Goal: Check status: Check status

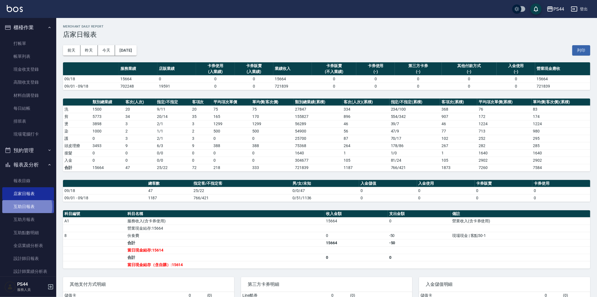
click at [24, 207] on link "互助日報表" at bounding box center [28, 206] width 52 height 13
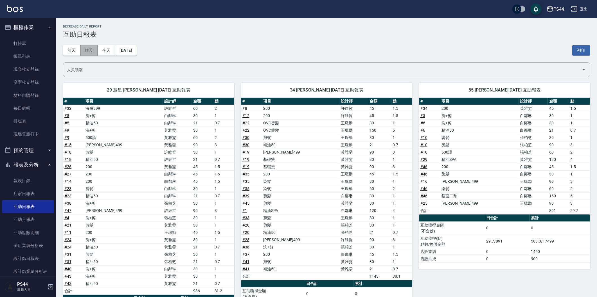
click at [91, 52] on button "昨天" at bounding box center [88, 50] width 17 height 10
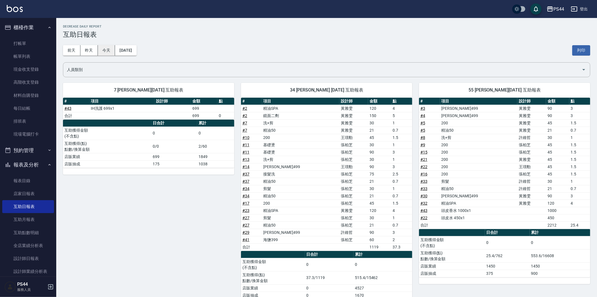
click at [98, 48] on button "今天" at bounding box center [106, 50] width 17 height 10
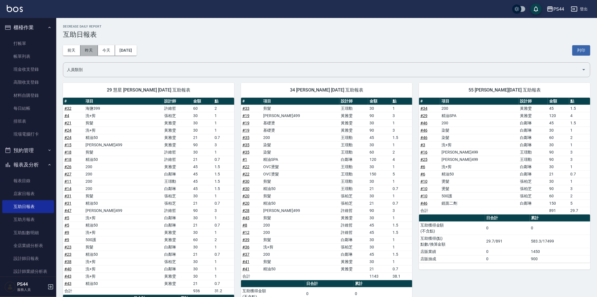
click at [93, 49] on button "昨天" at bounding box center [88, 50] width 17 height 10
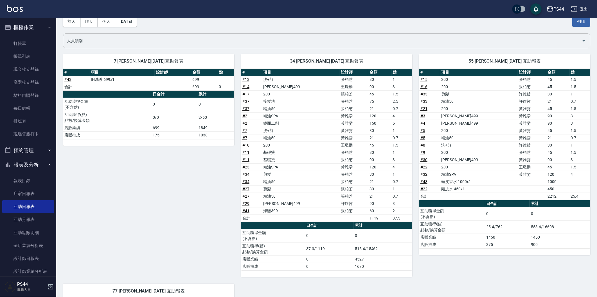
scroll to position [31, 0]
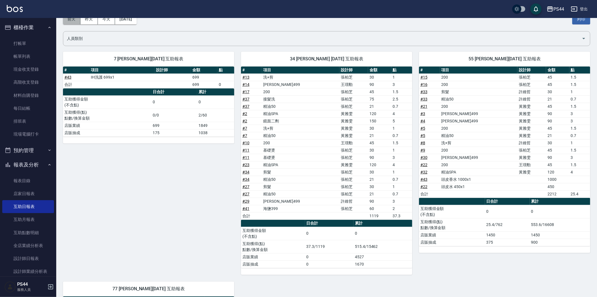
click at [73, 19] on button "前天" at bounding box center [71, 19] width 17 height 10
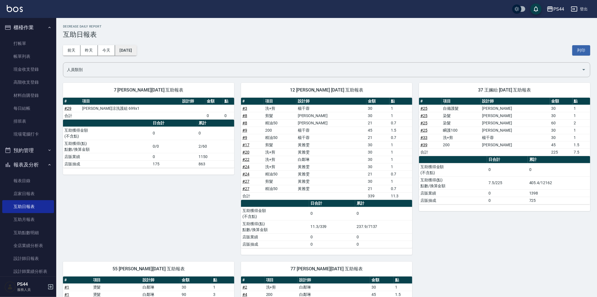
click at [136, 48] on button "[DATE]" at bounding box center [125, 50] width 21 height 10
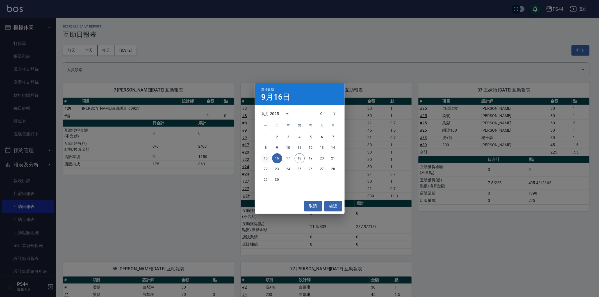
click at [264, 156] on button "15" at bounding box center [266, 158] width 10 height 10
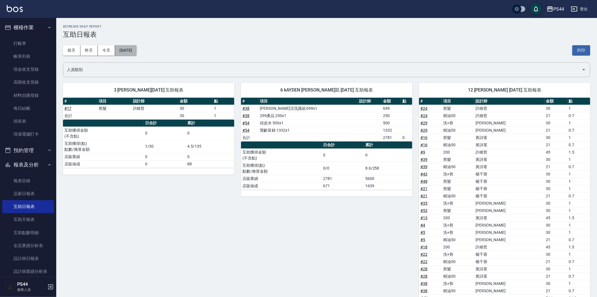
click at [135, 52] on button "[DATE]" at bounding box center [125, 50] width 21 height 10
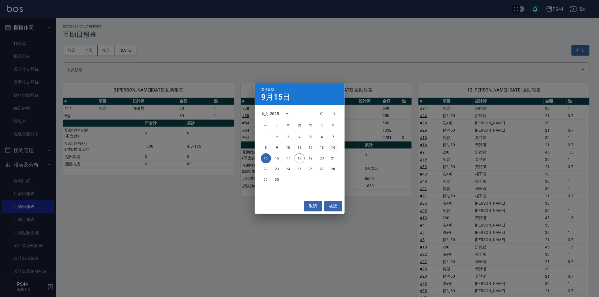
click at [338, 146] on div "8 9 10 11 12 13 14" at bounding box center [300, 148] width 90 height 10
click at [335, 147] on button "14" at bounding box center [333, 148] width 10 height 10
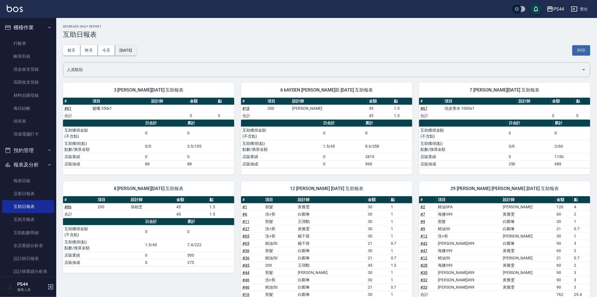
click at [132, 49] on button "[DATE]" at bounding box center [125, 50] width 21 height 10
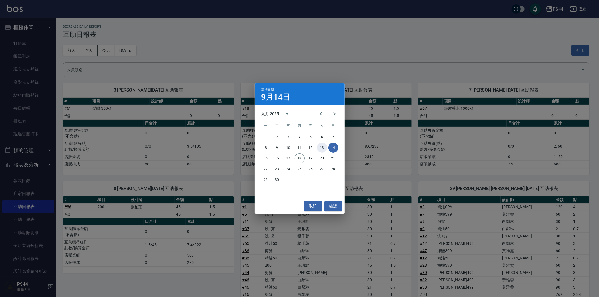
click at [325, 147] on button "13" at bounding box center [322, 148] width 10 height 10
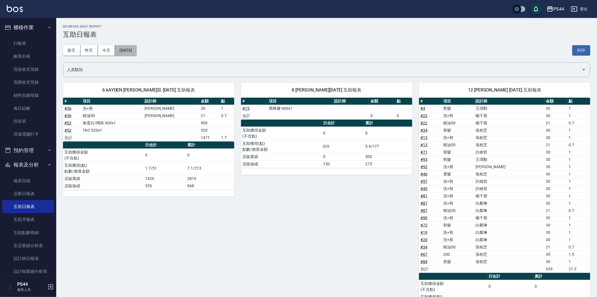
click at [136, 49] on button "[DATE]" at bounding box center [125, 50] width 21 height 10
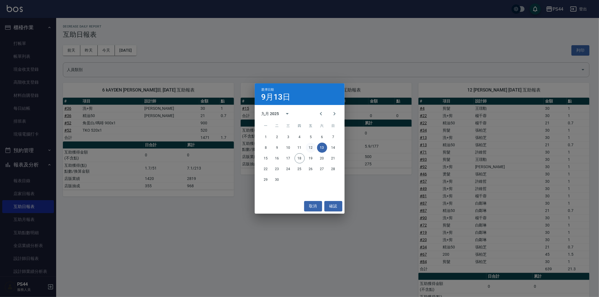
click at [312, 148] on button "12" at bounding box center [311, 148] width 10 height 10
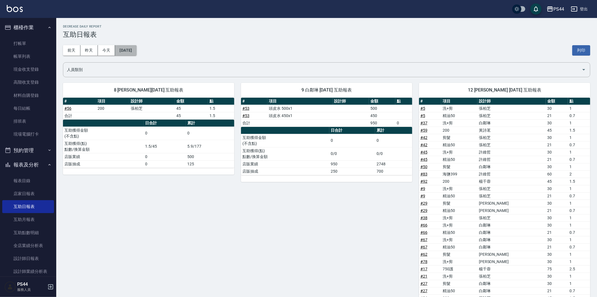
click at [119, 46] on button "[DATE]" at bounding box center [125, 50] width 21 height 10
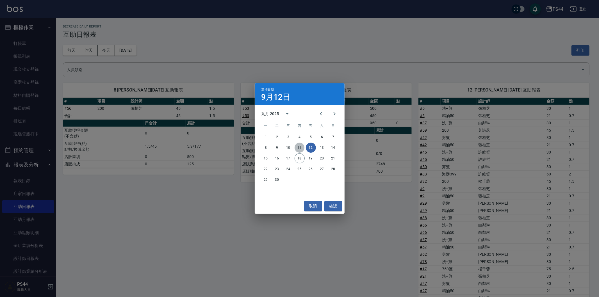
click at [299, 148] on button "11" at bounding box center [300, 148] width 10 height 10
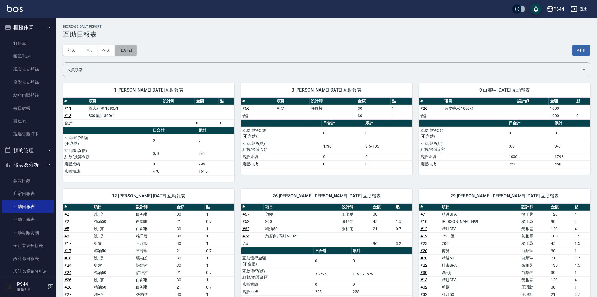
click at [125, 48] on button "[DATE]" at bounding box center [125, 50] width 21 height 10
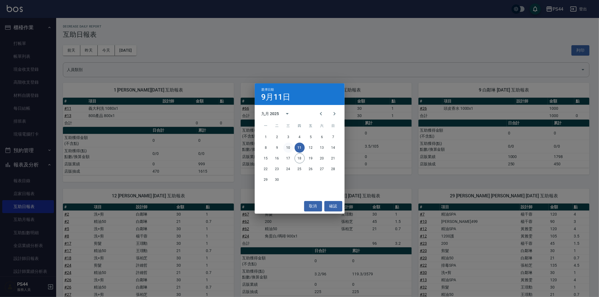
click at [289, 148] on button "10" at bounding box center [289, 148] width 10 height 10
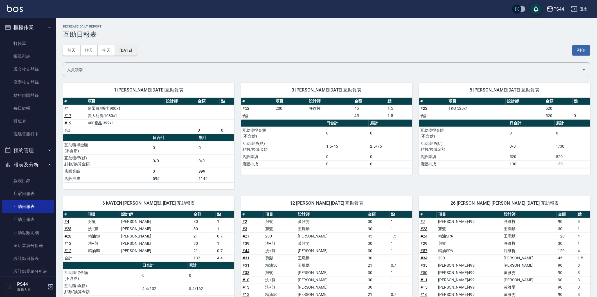
click at [122, 50] on button "[DATE]" at bounding box center [125, 50] width 21 height 10
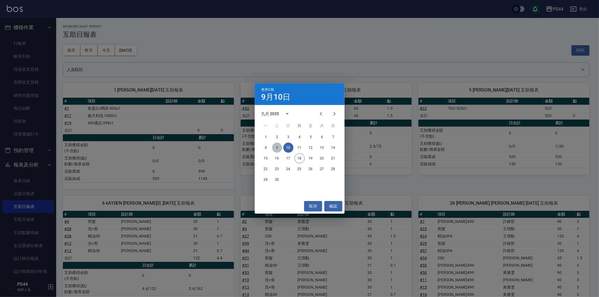
click at [279, 148] on button "9" at bounding box center [277, 148] width 10 height 10
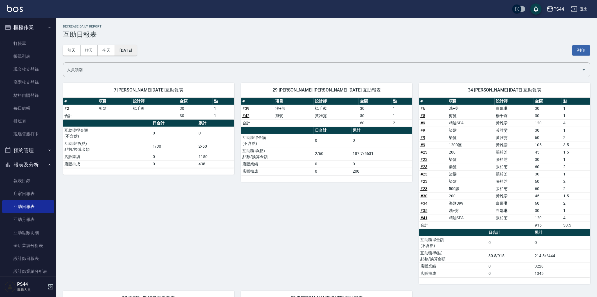
click at [134, 55] on button "[DATE]" at bounding box center [125, 50] width 21 height 10
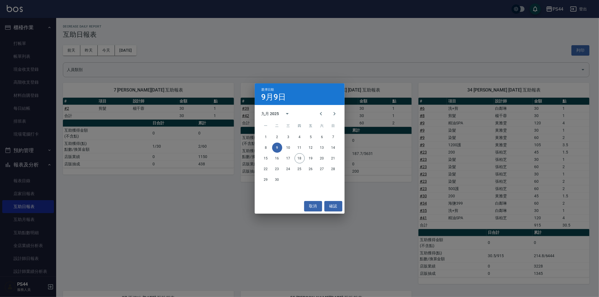
drag, startPoint x: 135, startPoint y: 52, endPoint x: 142, endPoint y: 62, distance: 11.9
click at [136, 52] on div "選擇日期 9月9日 九月 2025 一 二 三 四 五 六 日 1 2 3 4 5 6 7 8 9 10 11 12 13 14 15 16 17 18 19…" at bounding box center [299, 148] width 599 height 297
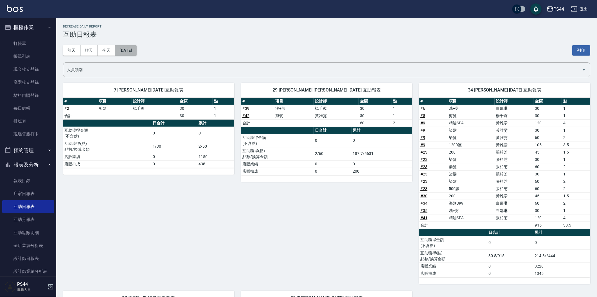
click at [128, 48] on button "[DATE]" at bounding box center [125, 50] width 21 height 10
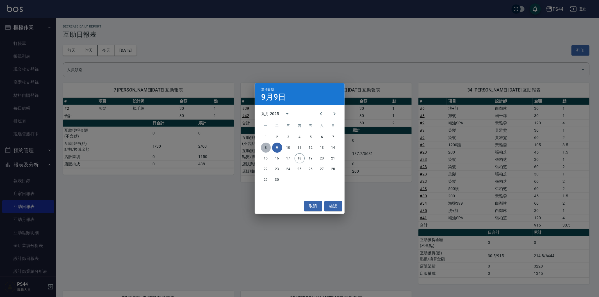
click at [263, 148] on button "8" at bounding box center [266, 148] width 10 height 10
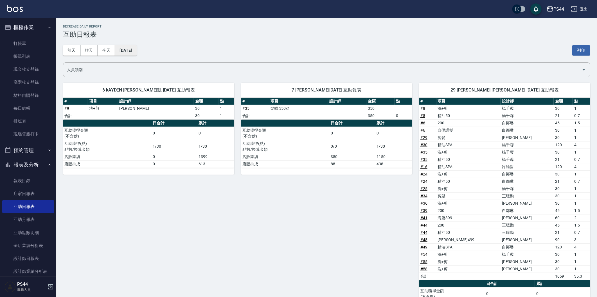
click at [136, 51] on button "[DATE]" at bounding box center [125, 50] width 21 height 10
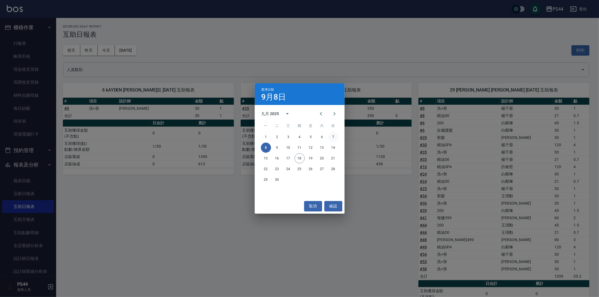
click at [336, 139] on button "7" at bounding box center [333, 137] width 10 height 10
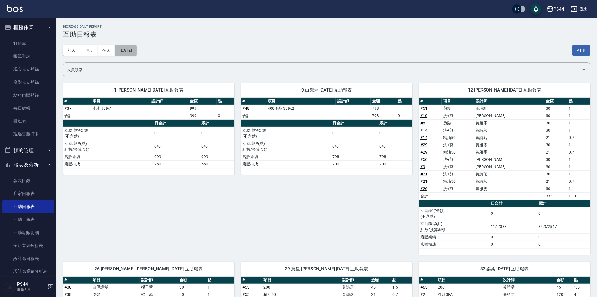
click at [123, 46] on button "[DATE]" at bounding box center [125, 50] width 21 height 10
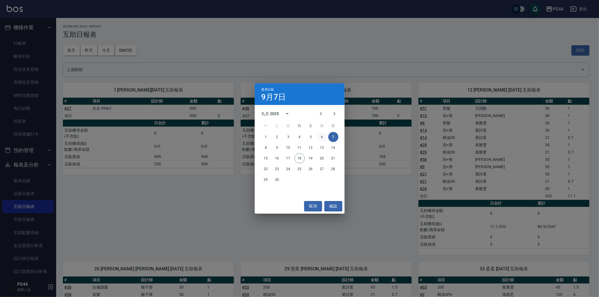
click at [321, 136] on button "6" at bounding box center [322, 137] width 10 height 10
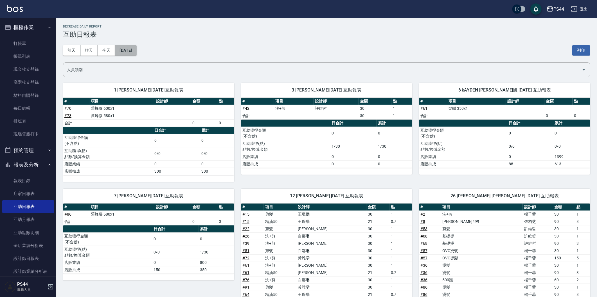
click at [130, 51] on button "[DATE]" at bounding box center [125, 50] width 21 height 10
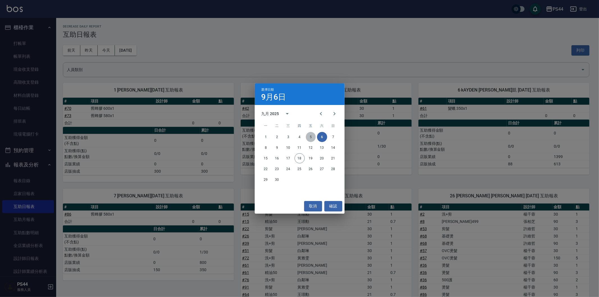
click at [314, 139] on button "5" at bounding box center [311, 137] width 10 height 10
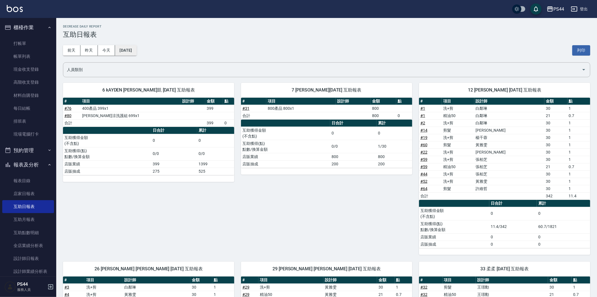
click at [120, 51] on button "[DATE]" at bounding box center [125, 50] width 21 height 10
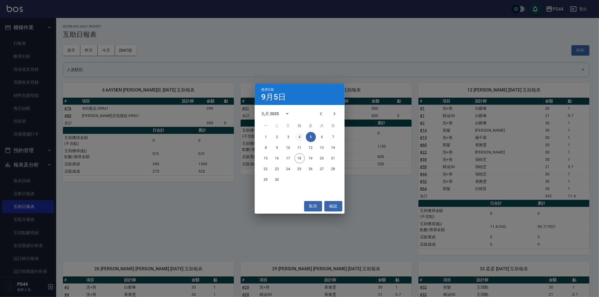
click at [296, 139] on button "4" at bounding box center [300, 137] width 10 height 10
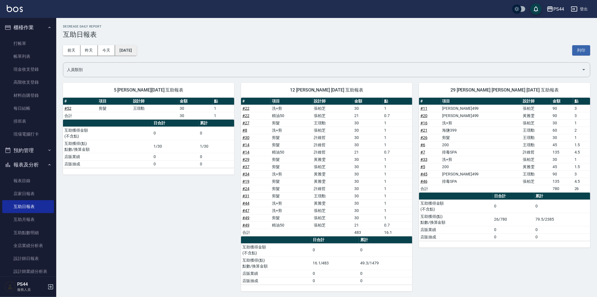
click at [132, 52] on button "[DATE]" at bounding box center [125, 50] width 21 height 10
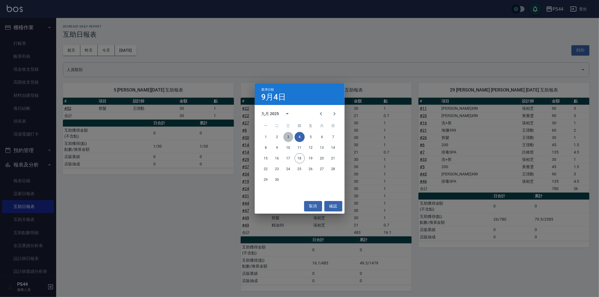
click at [290, 140] on button "3" at bounding box center [289, 137] width 10 height 10
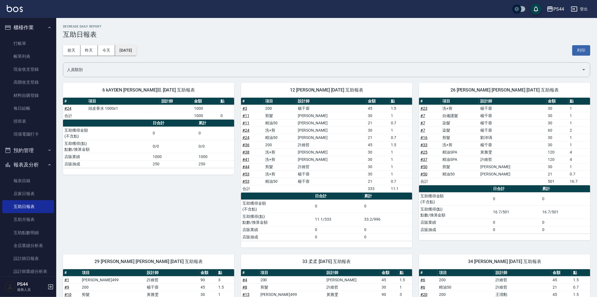
click at [136, 51] on button "[DATE]" at bounding box center [125, 50] width 21 height 10
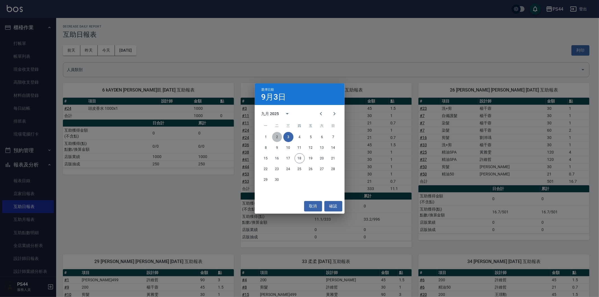
click at [279, 142] on button "2" at bounding box center [277, 137] width 10 height 10
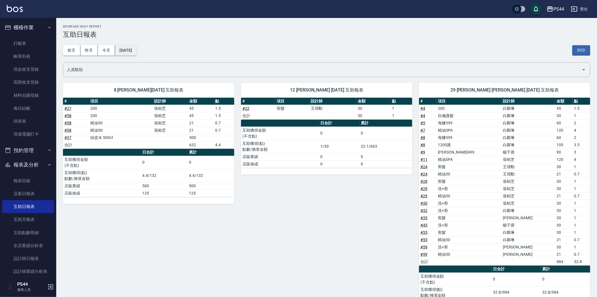
click at [130, 46] on button "[DATE]" at bounding box center [125, 50] width 21 height 10
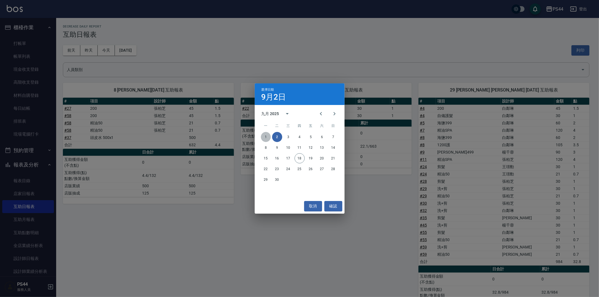
click at [265, 139] on button "1" at bounding box center [266, 137] width 10 height 10
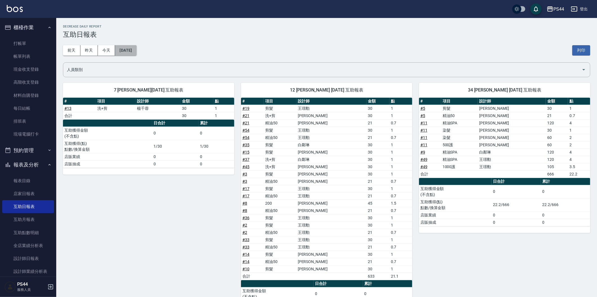
click at [136, 50] on button "[DATE]" at bounding box center [125, 50] width 21 height 10
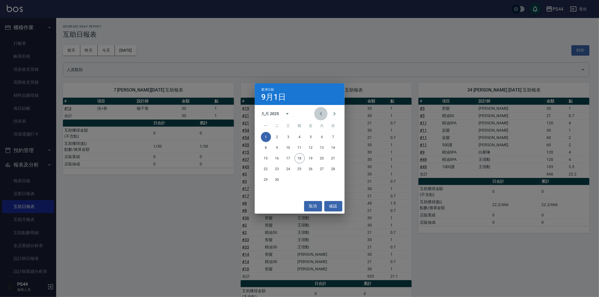
click at [325, 114] on button "Previous month" at bounding box center [320, 113] width 13 height 13
click at [332, 182] on button "31" at bounding box center [333, 180] width 10 height 10
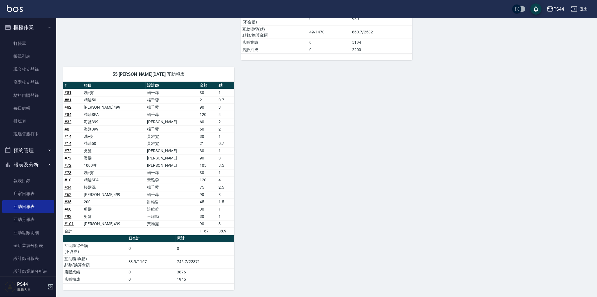
scroll to position [756, 0]
